Goal: Transaction & Acquisition: Download file/media

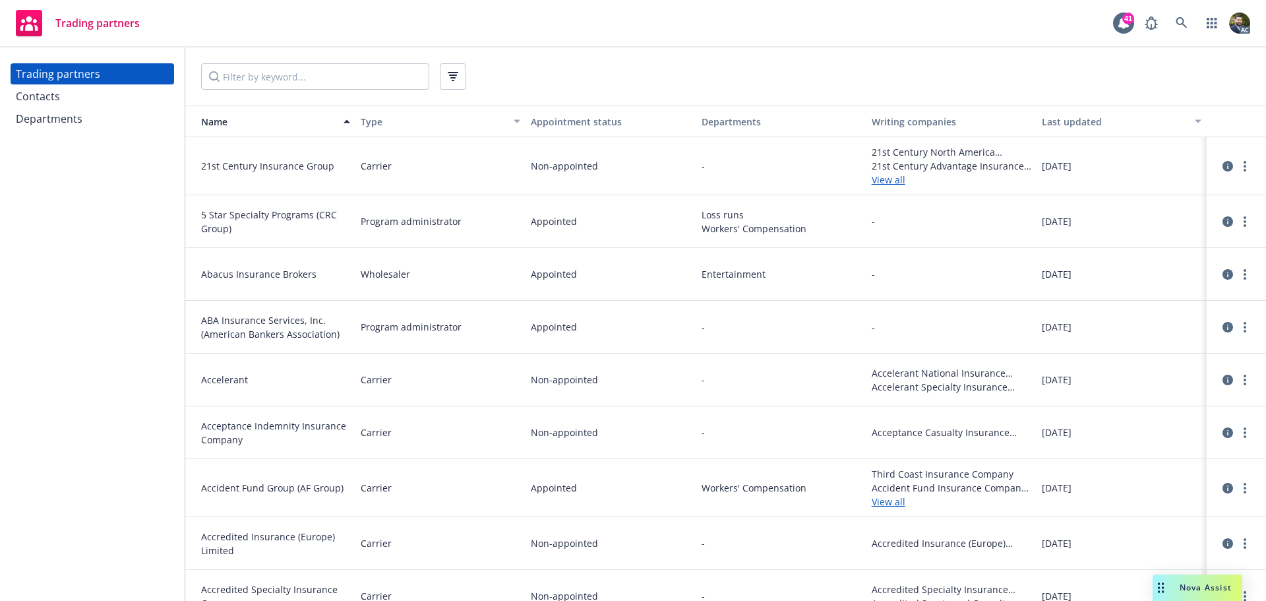
click at [75, 90] on div "Contacts" at bounding box center [92, 96] width 153 height 21
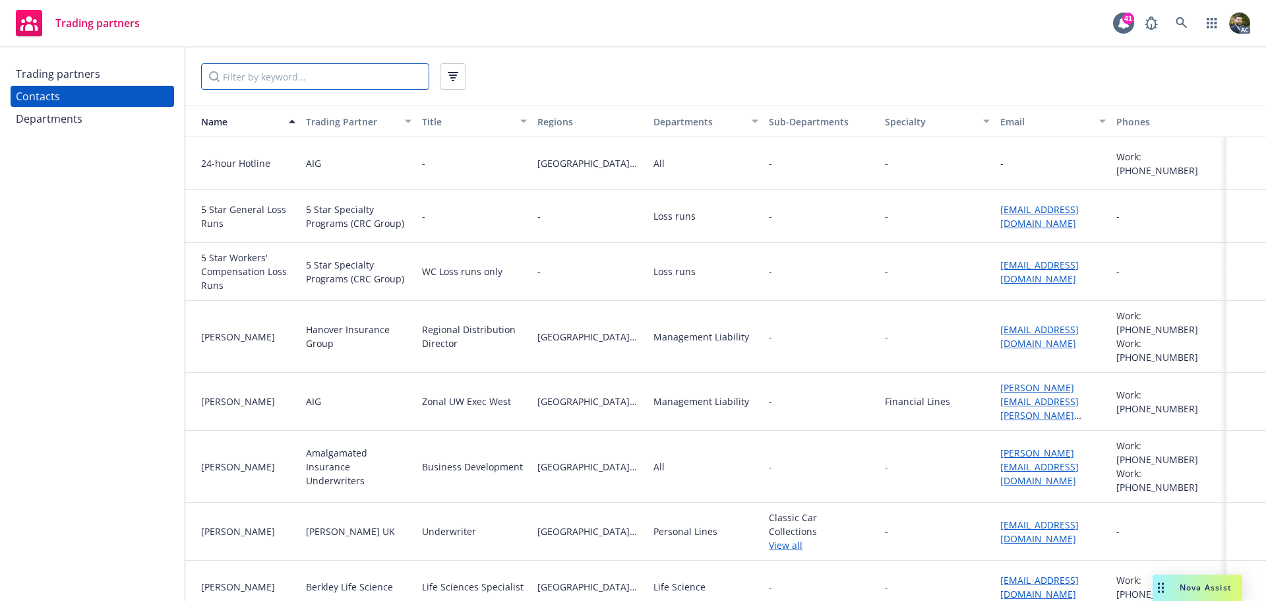
click at [282, 79] on input "Filter by keyword..." at bounding box center [315, 76] width 228 height 26
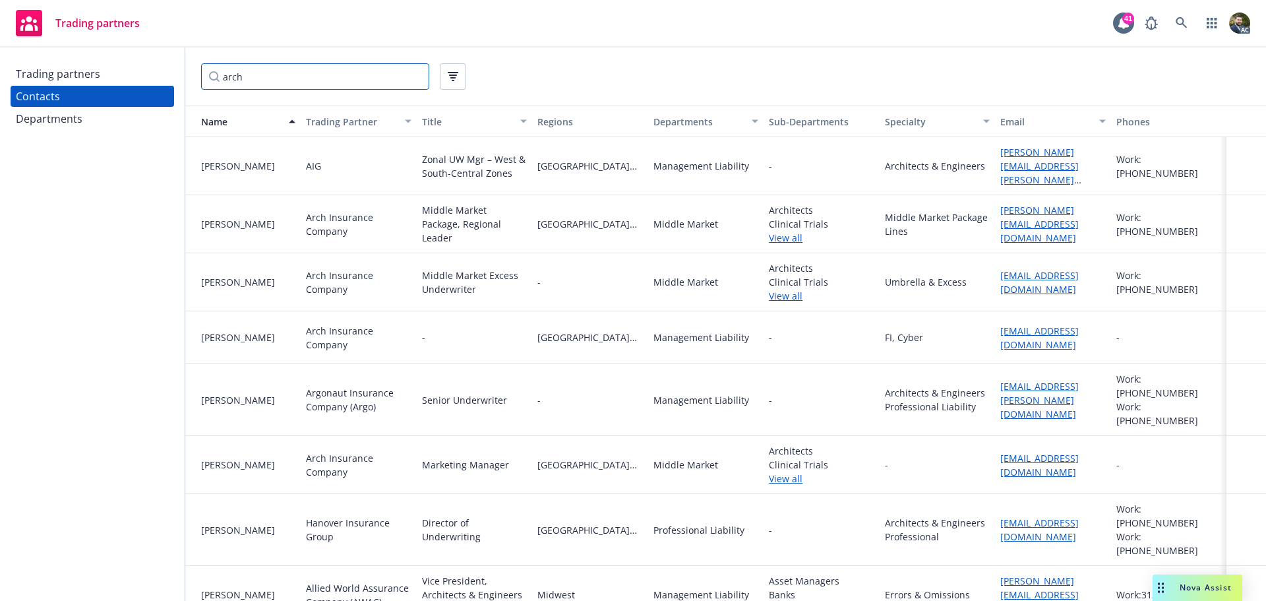
type input "arch"
click at [333, 227] on div "Arch Insurance Company" at bounding box center [358, 224] width 105 height 28
click at [788, 293] on link "View all" at bounding box center [821, 296] width 105 height 14
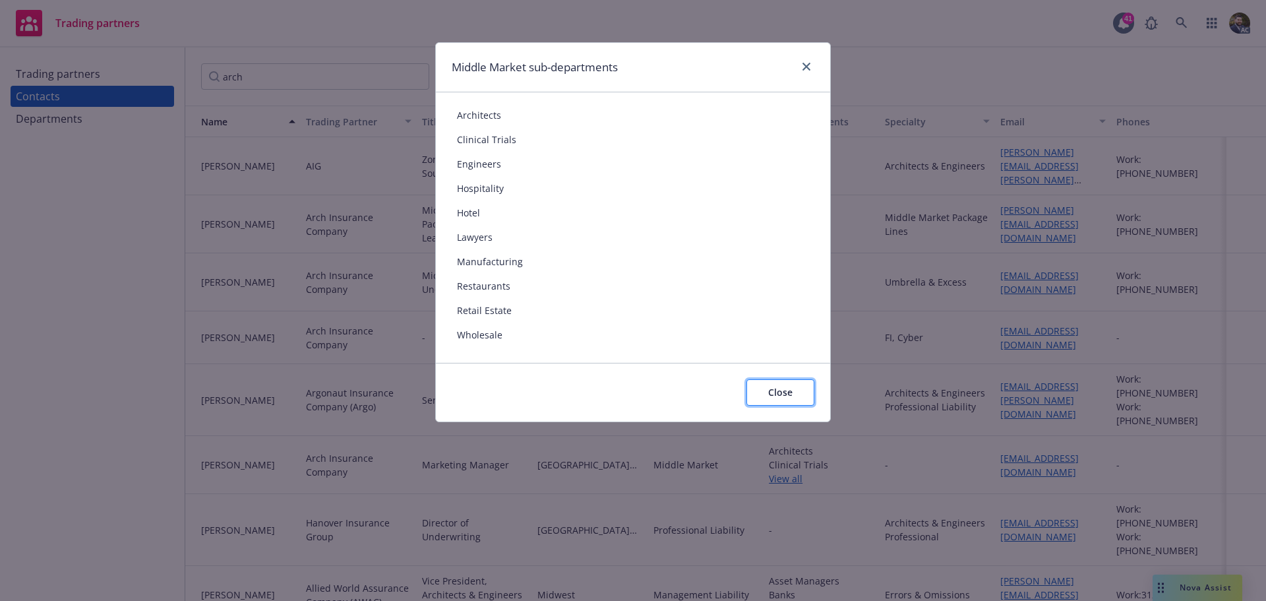
click at [786, 395] on span "Close" at bounding box center [780, 392] width 24 height 13
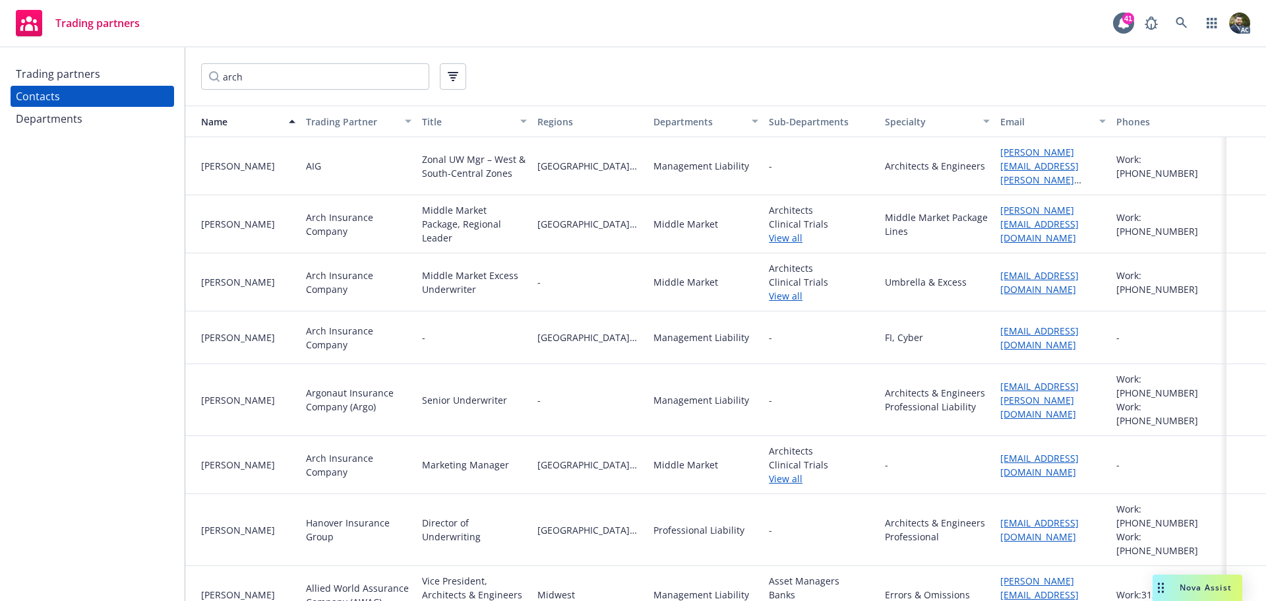
click at [784, 231] on link "View all" at bounding box center [821, 238] width 105 height 14
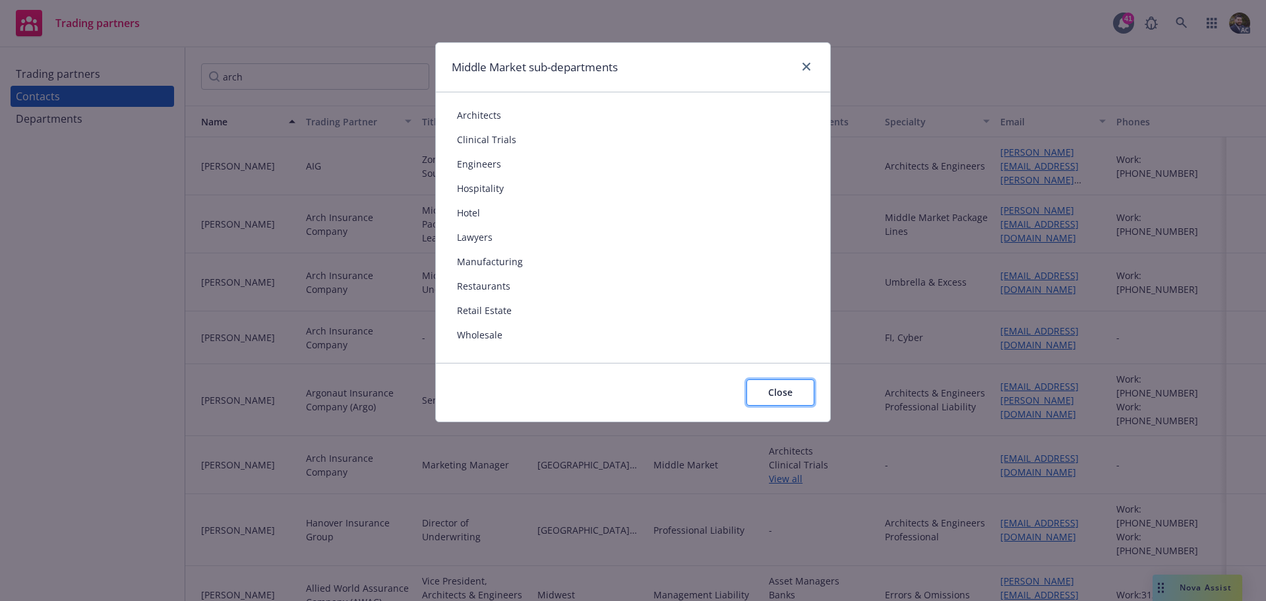
click at [769, 394] on span "Close" at bounding box center [780, 392] width 24 height 13
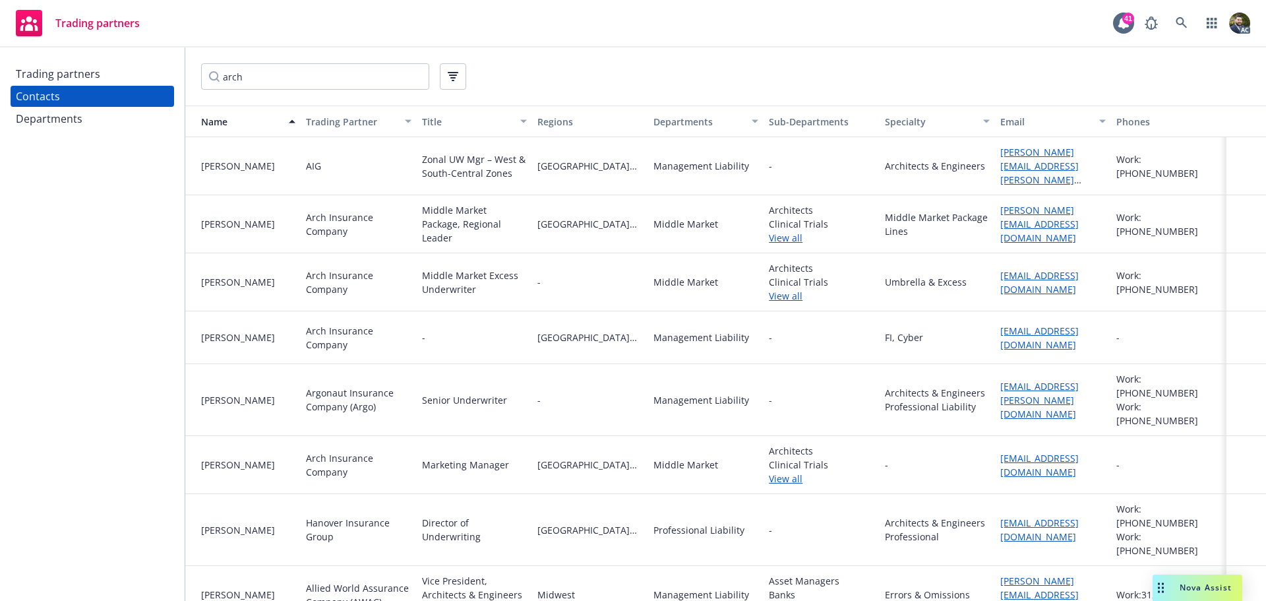
click at [673, 123] on div "Departments" at bounding box center [698, 122] width 90 height 14
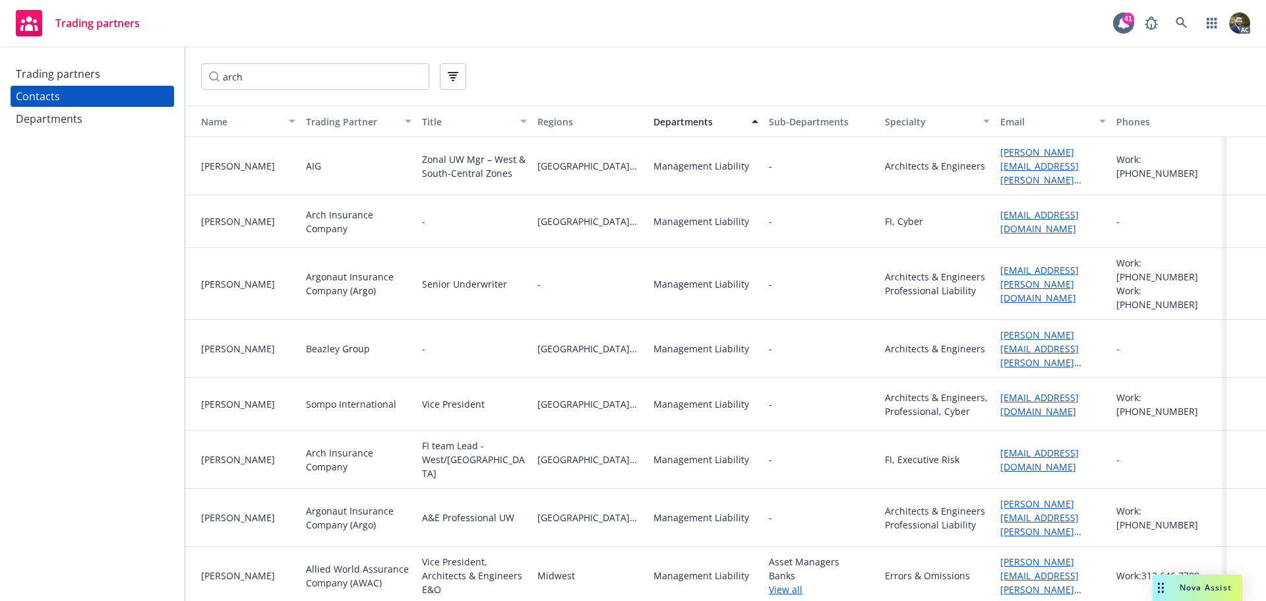
click at [675, 123] on div "Departments" at bounding box center [698, 122] width 90 height 14
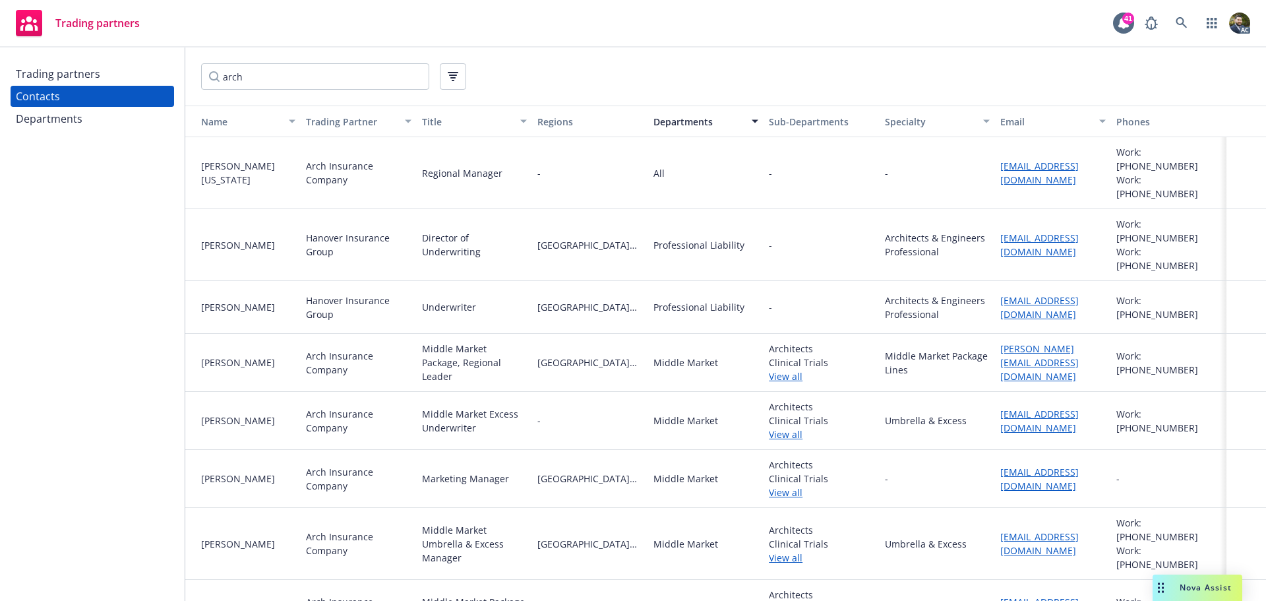
click at [120, 77] on div "Trading partners" at bounding box center [92, 73] width 153 height 21
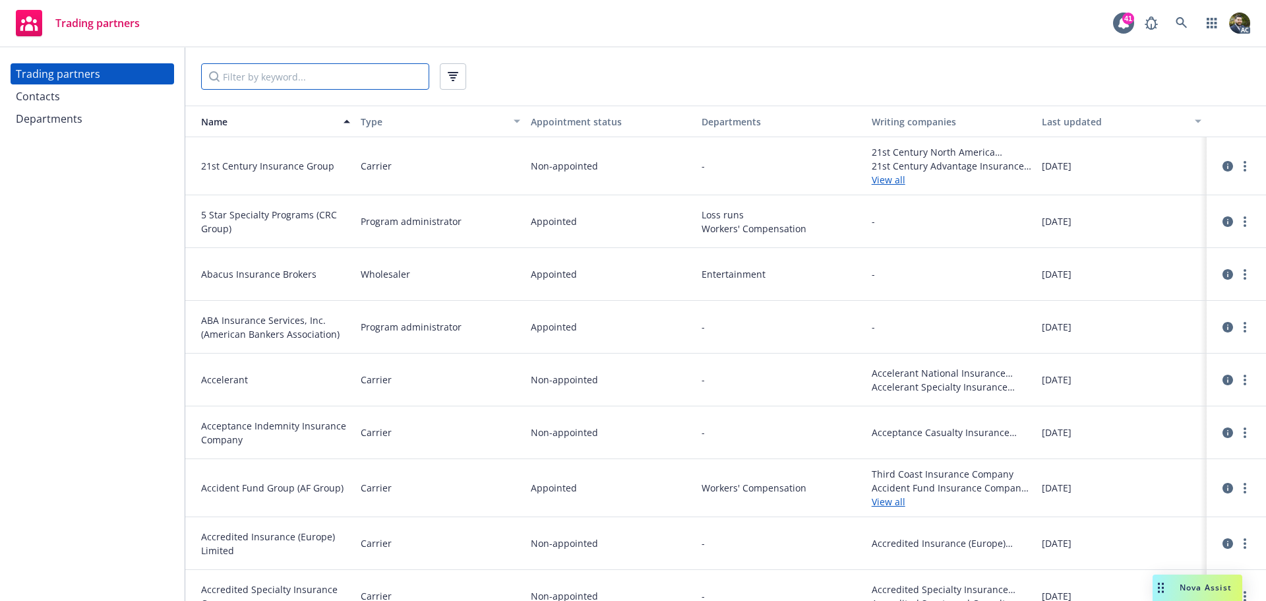
click at [233, 78] on input "Filter by keyword..." at bounding box center [315, 76] width 228 height 26
type input "arch"
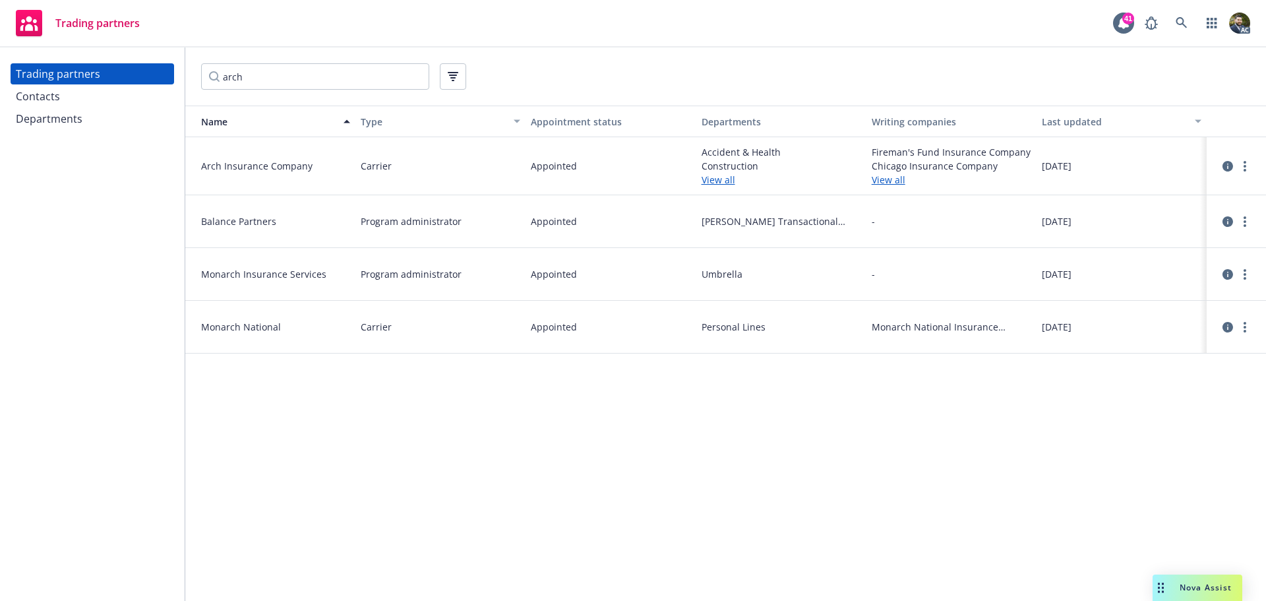
click at [71, 93] on div "Contacts" at bounding box center [92, 96] width 153 height 21
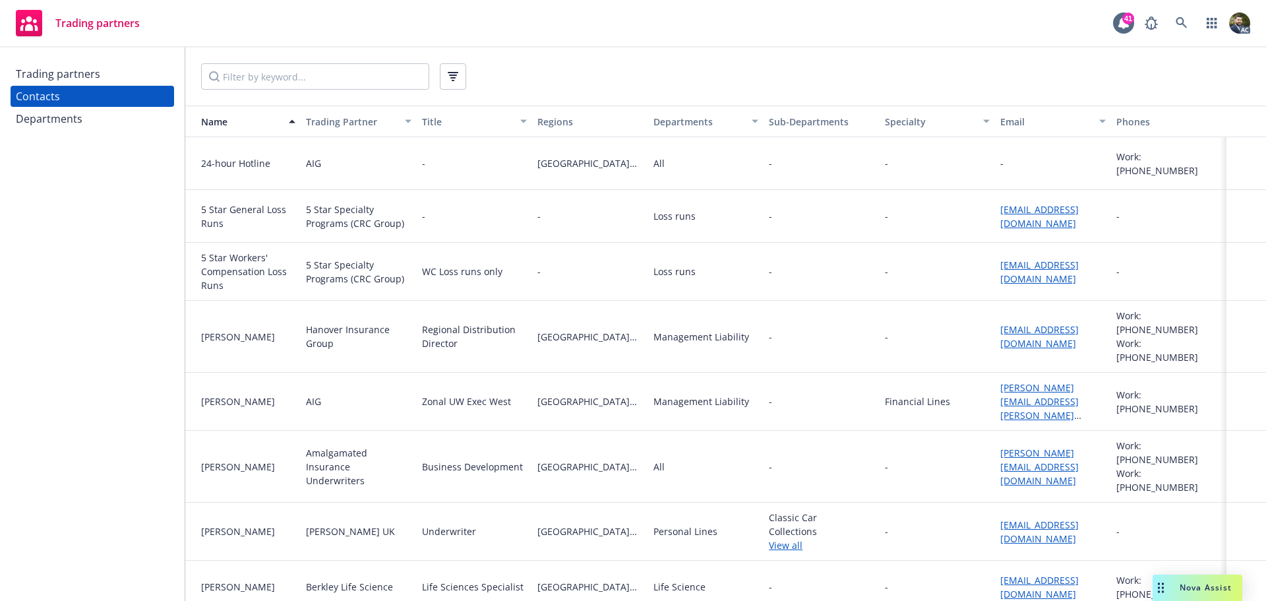
click at [351, 119] on div "Trading Partner" at bounding box center [351, 122] width 90 height 14
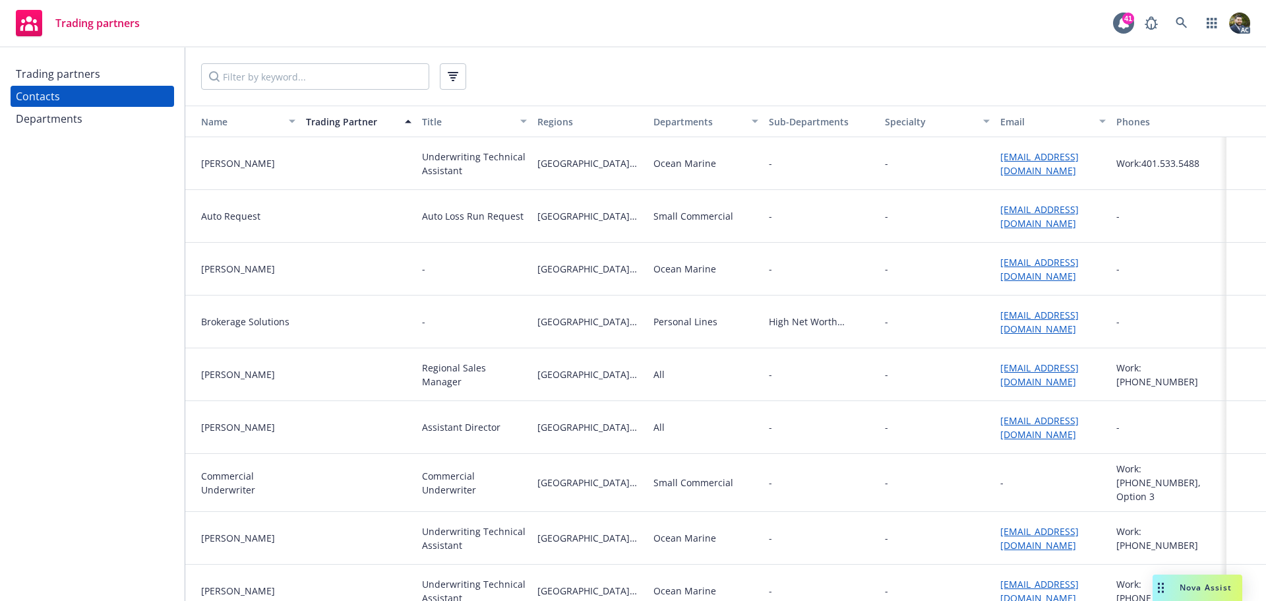
click at [351, 118] on div "Trading Partner" at bounding box center [351, 122] width 90 height 14
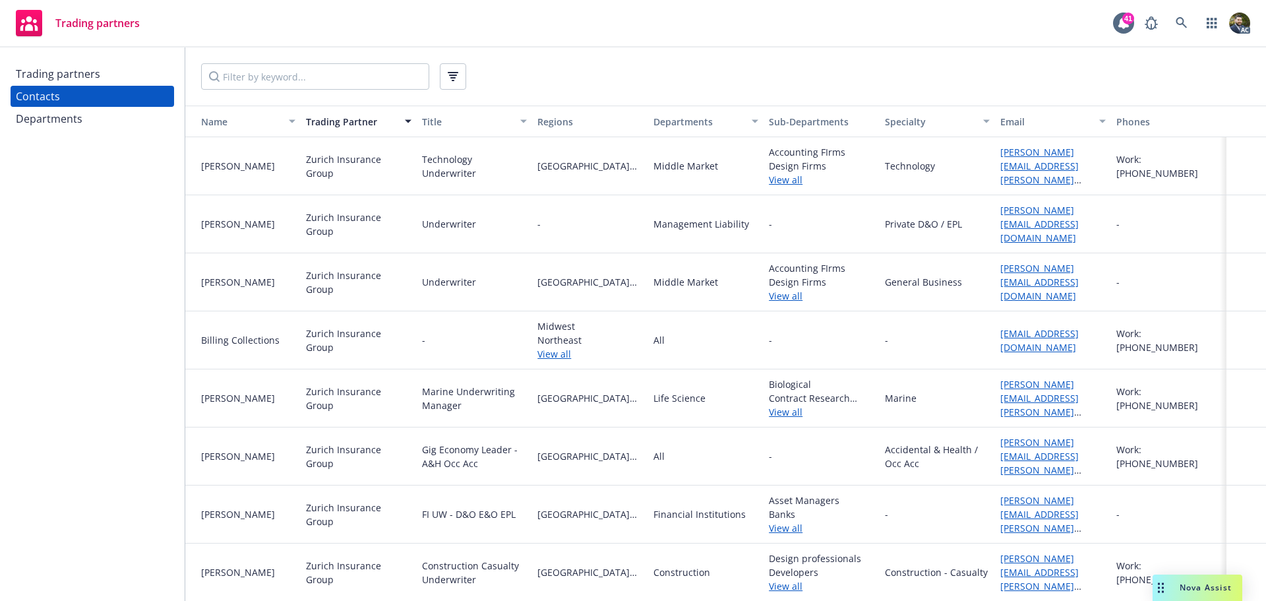
click at [351, 118] on div "Trading Partner" at bounding box center [351, 122] width 90 height 14
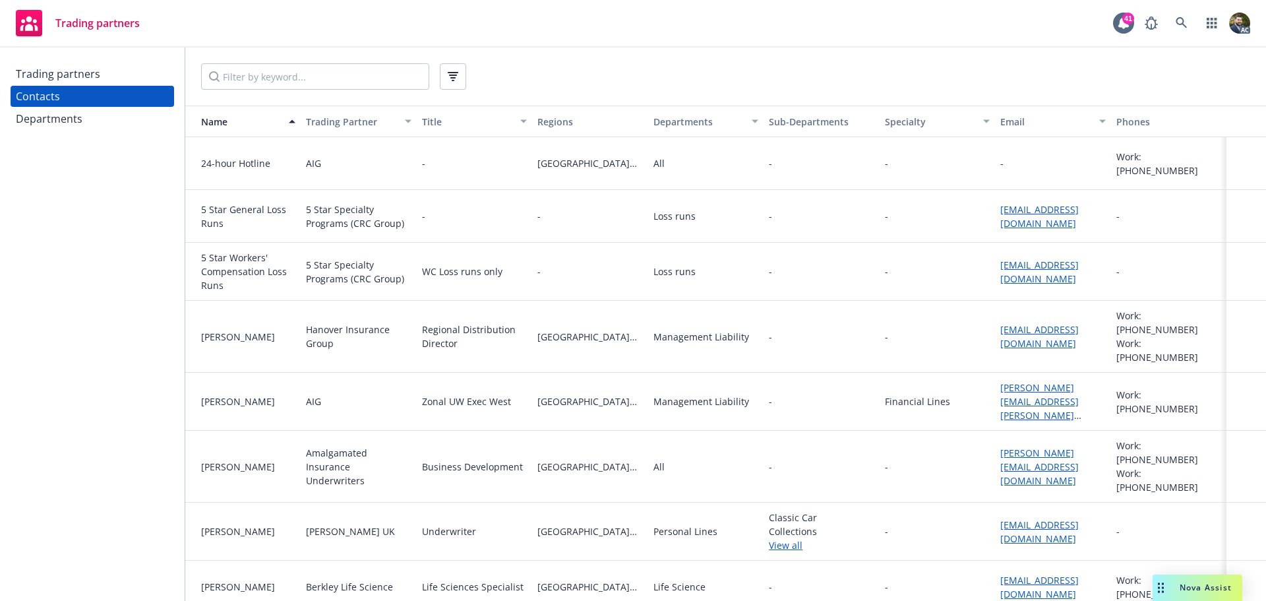
scroll to position [66, 0]
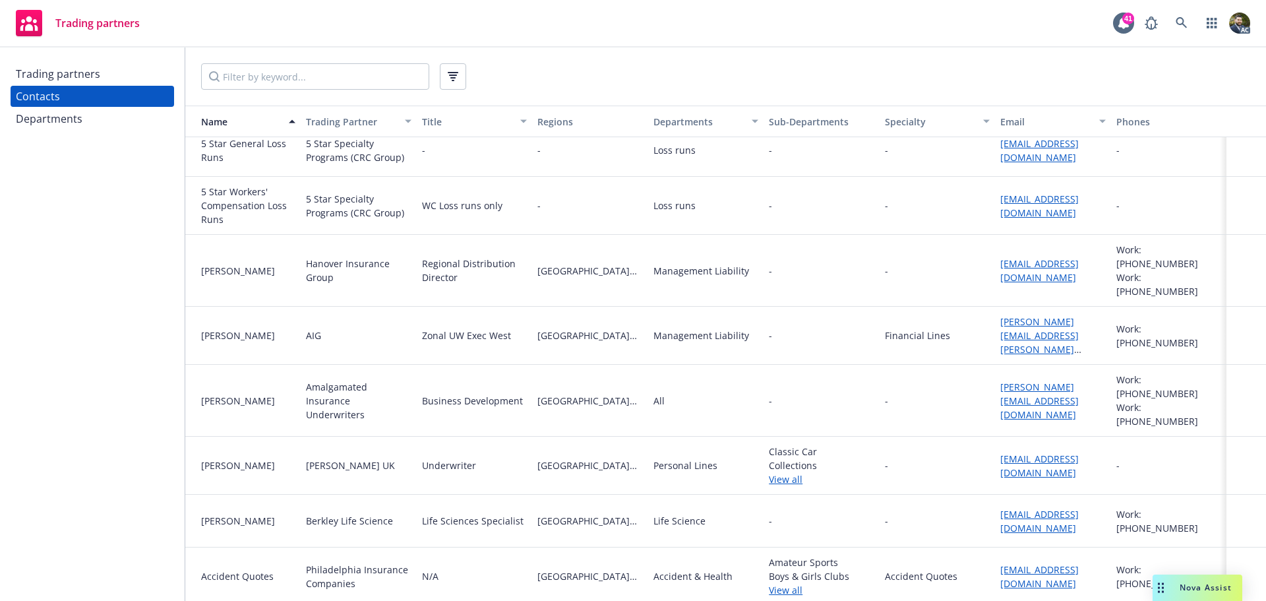
click at [346, 120] on div "Trading Partner" at bounding box center [351, 122] width 90 height 14
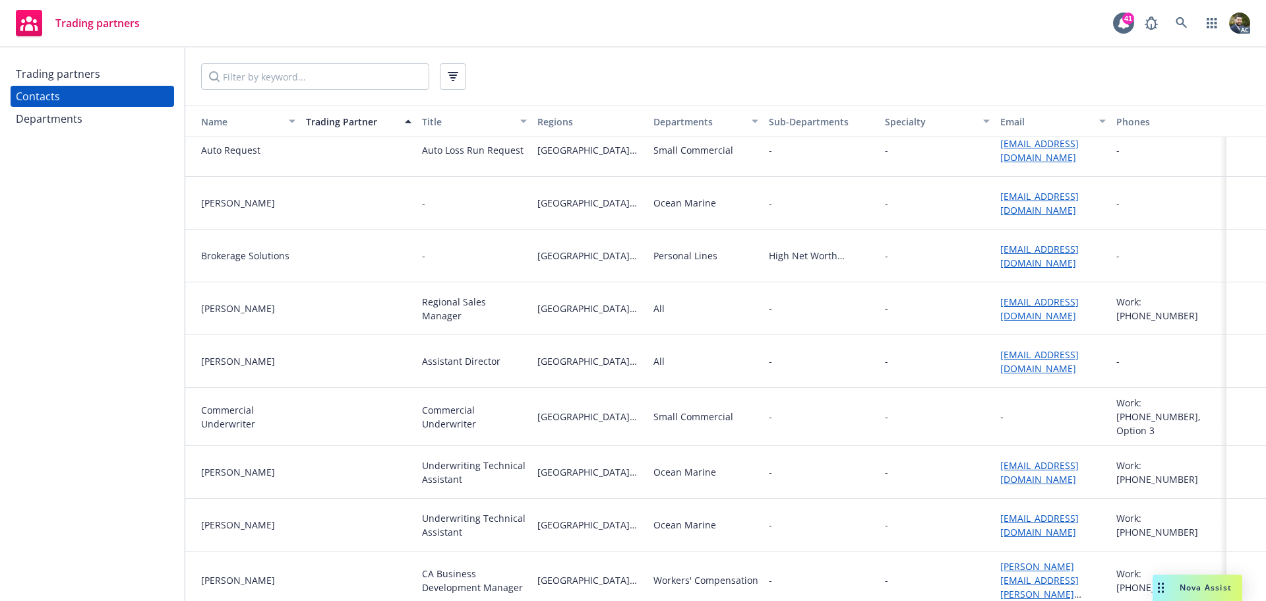
scroll to position [0, 0]
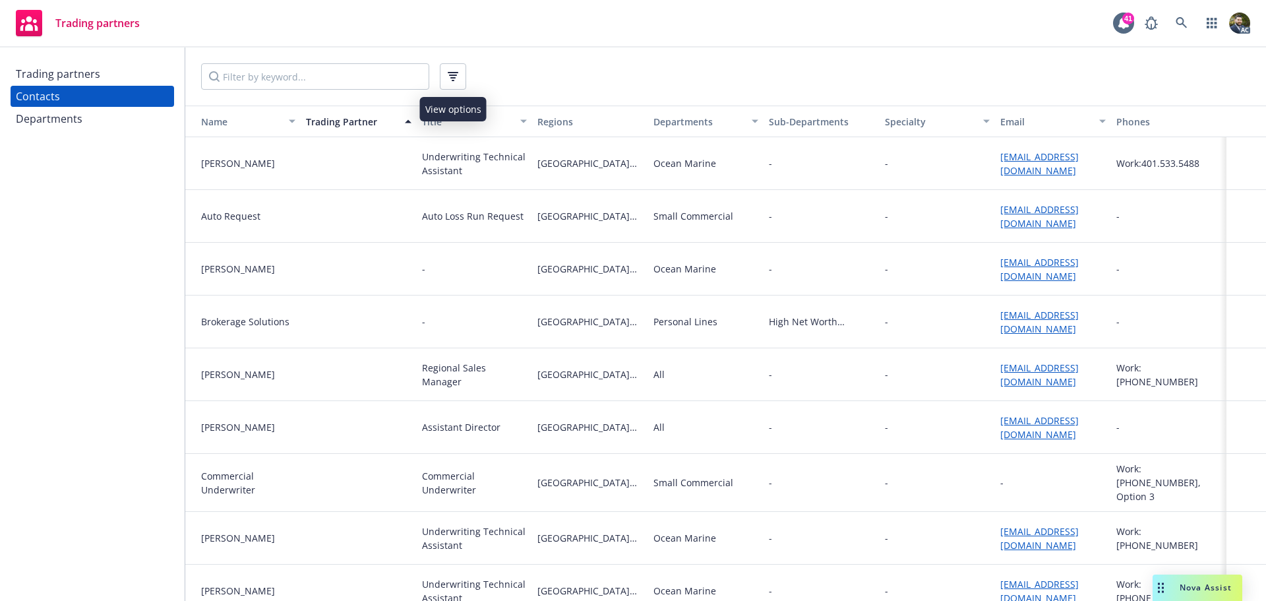
click at [453, 78] on icon "button" at bounding box center [452, 77] width 5 height 1
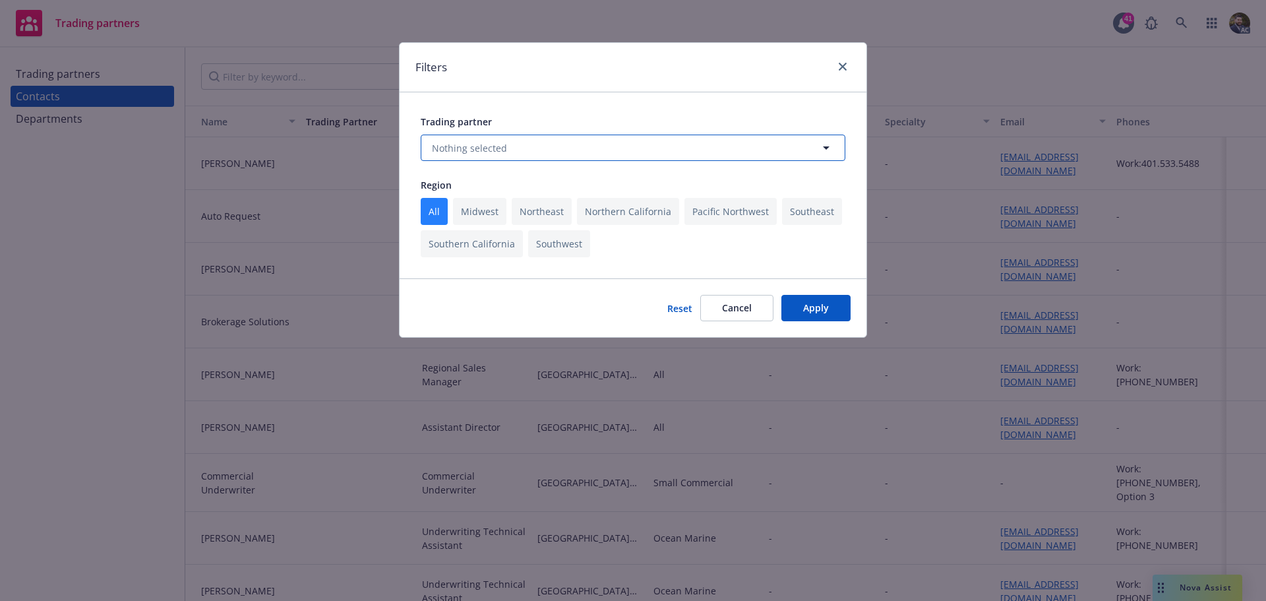
click at [572, 140] on button "Nothing selected" at bounding box center [633, 148] width 425 height 26
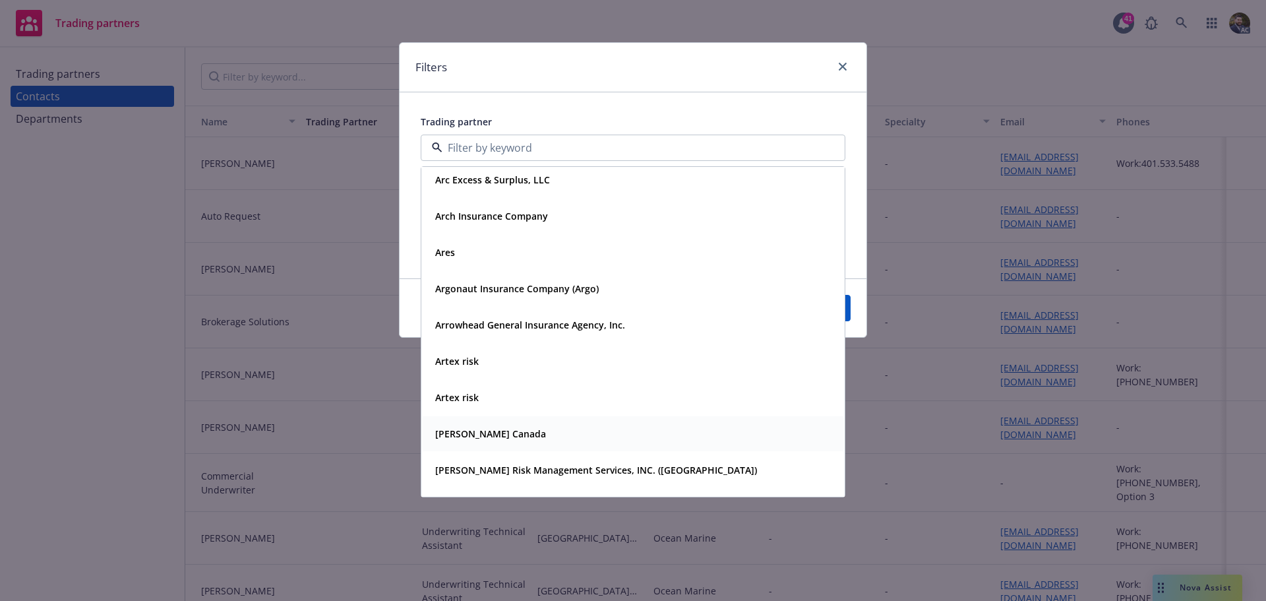
scroll to position [2242, 0]
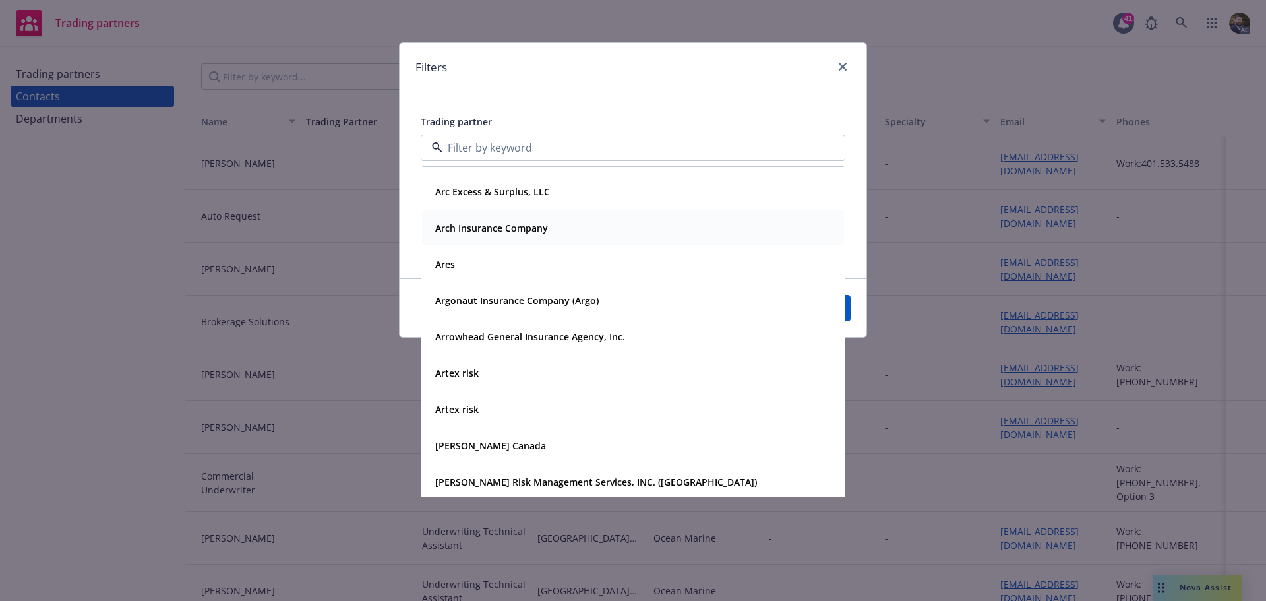
click at [533, 237] on div "Arch Insurance Company" at bounding box center [490, 227] width 121 height 19
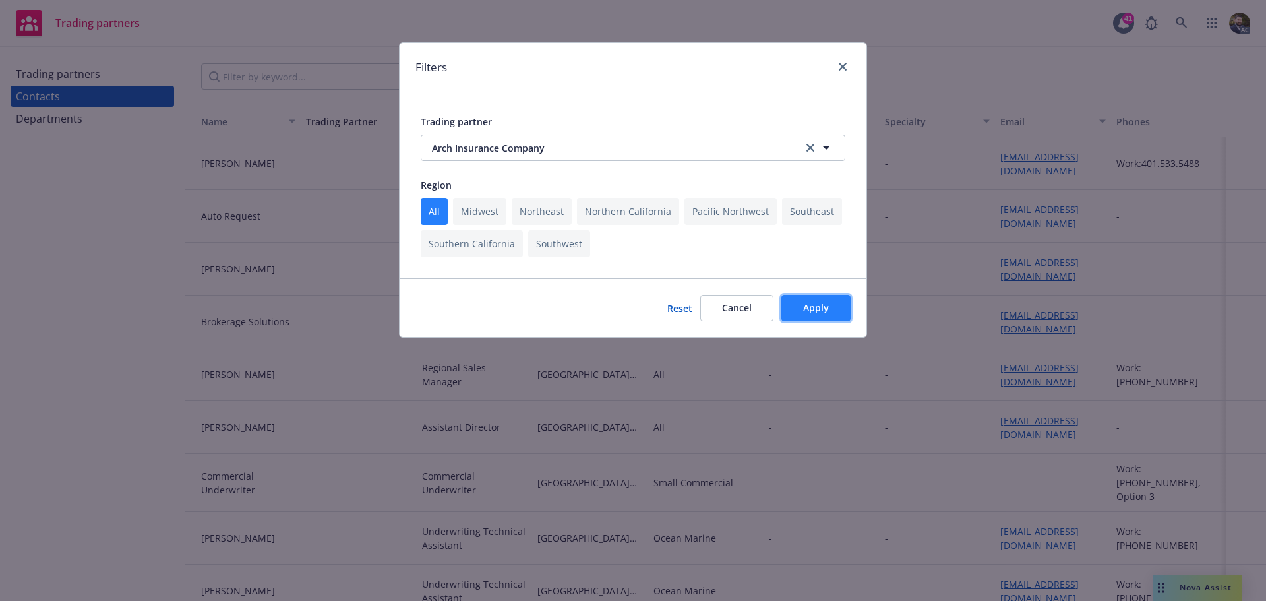
click at [832, 301] on button "Apply" at bounding box center [815, 308] width 69 height 26
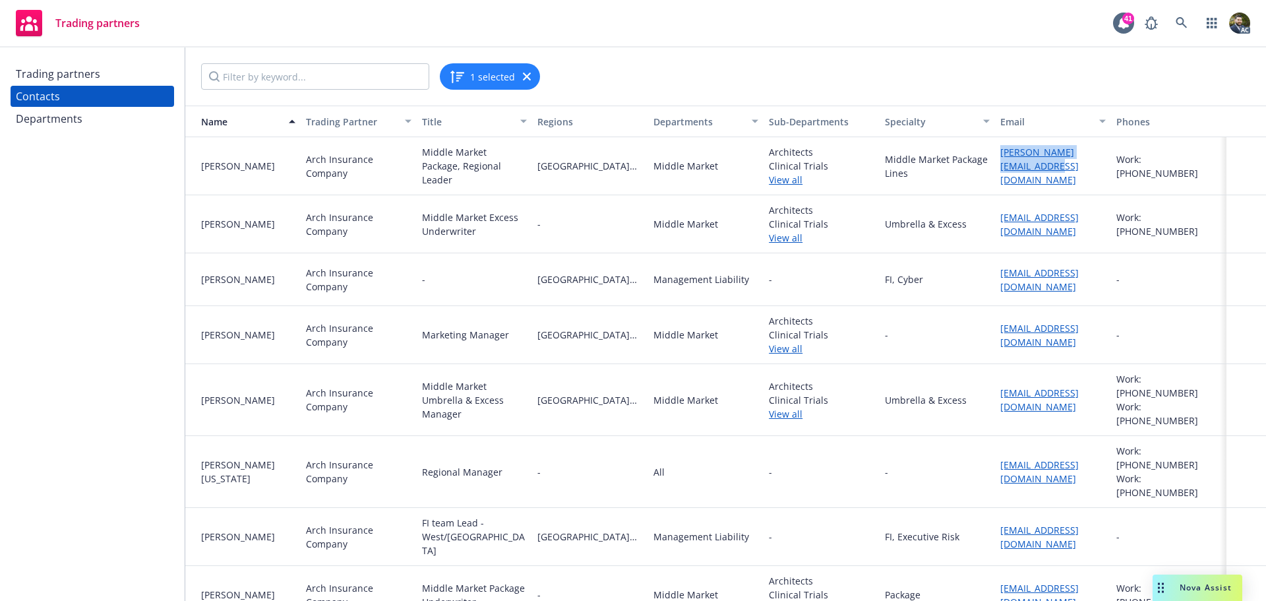
drag, startPoint x: 1033, startPoint y: 170, endPoint x: 995, endPoint y: 163, distance: 38.9
click at [1000, 160] on div "[PERSON_NAME][EMAIL_ADDRESS][DOMAIN_NAME]" at bounding box center [1052, 166] width 105 height 42
copy link "[PERSON_NAME][EMAIL_ADDRESS][DOMAIN_NAME]"
drag, startPoint x: 1053, startPoint y: 232, endPoint x: 1003, endPoint y: 220, distance: 51.7
click at [1003, 220] on div "[EMAIL_ADDRESS][DOMAIN_NAME]" at bounding box center [1052, 224] width 105 height 28
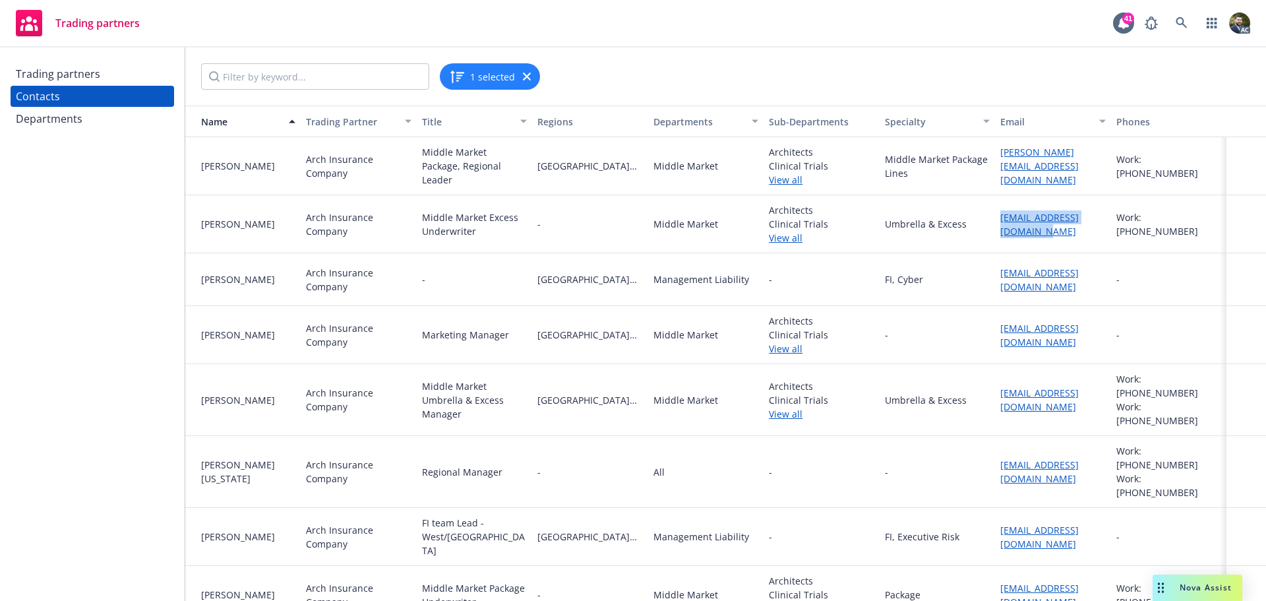
copy link "[EMAIL_ADDRESS][DOMAIN_NAME]"
click at [506, 516] on div "FI team Lead - West/[GEOGRAPHIC_DATA]" at bounding box center [474, 537] width 105 height 42
click at [786, 600] on link "View all" at bounding box center [821, 608] width 105 height 14
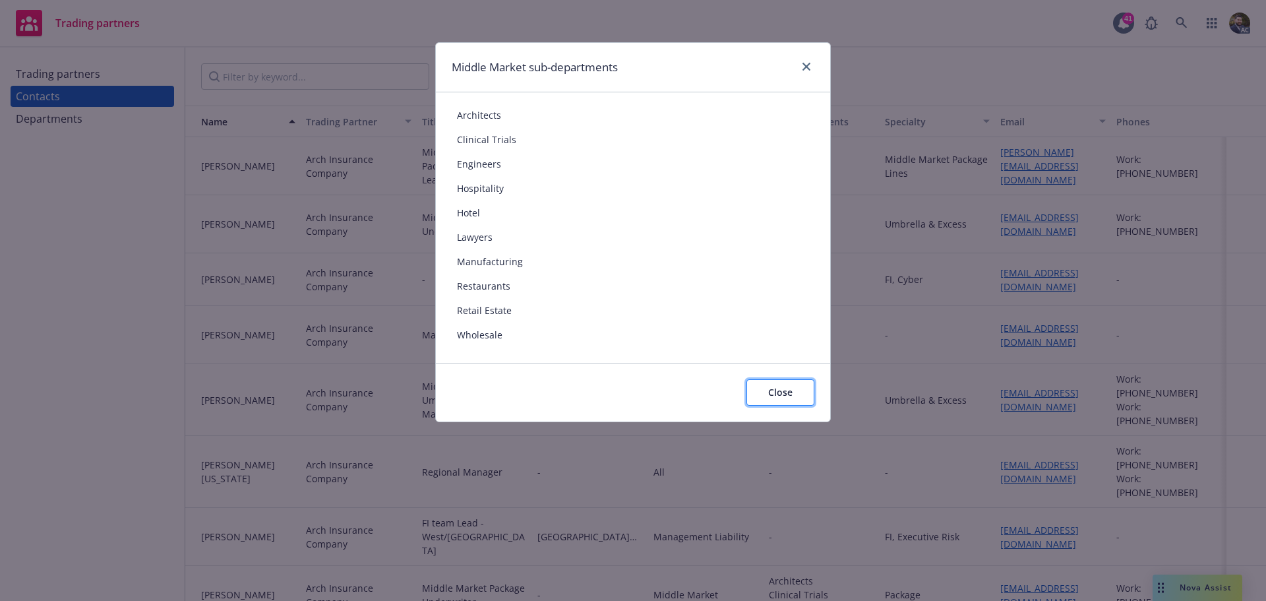
click at [791, 400] on button "Close" at bounding box center [780, 392] width 68 height 26
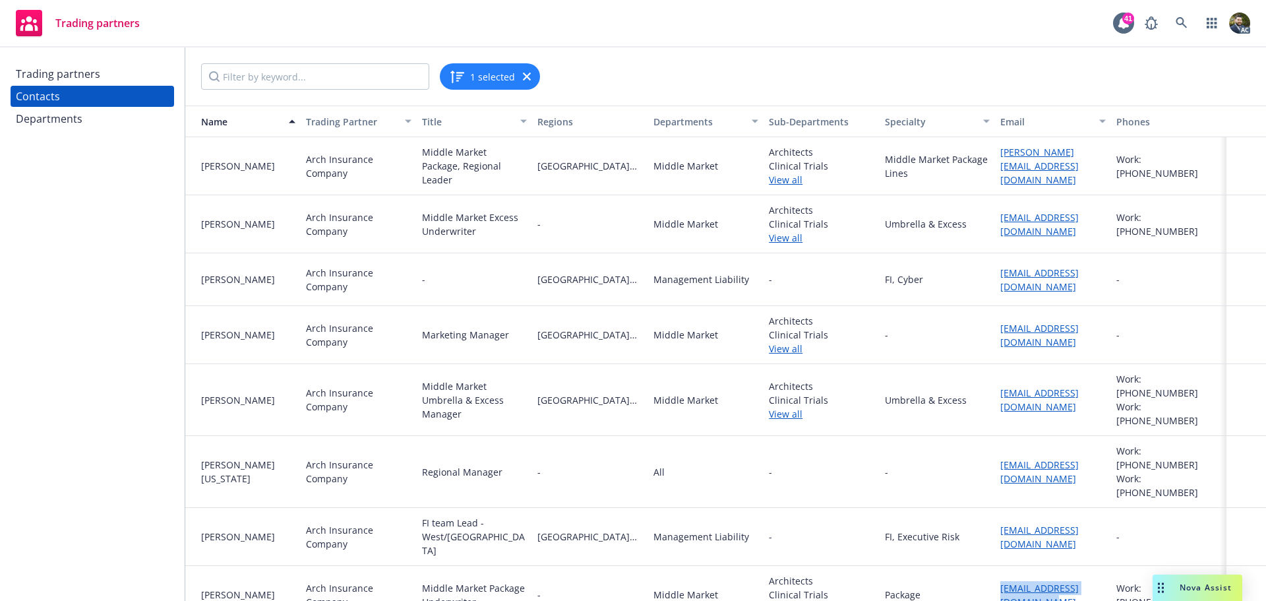
drag, startPoint x: 1039, startPoint y: 564, endPoint x: 1000, endPoint y: 549, distance: 42.0
click at [1000, 581] on div "[EMAIL_ADDRESS][DOMAIN_NAME]" at bounding box center [1052, 595] width 105 height 28
copy link "[EMAIL_ADDRESS][DOMAIN_NAME]"
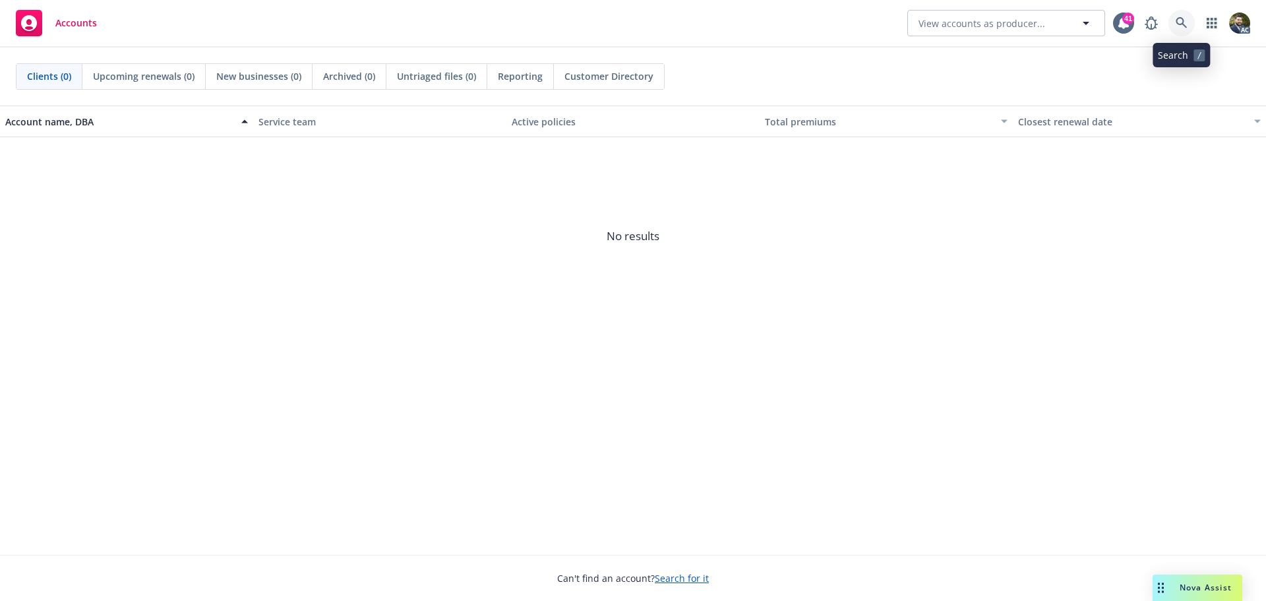
click at [1176, 17] on icon at bounding box center [1182, 23] width 12 height 12
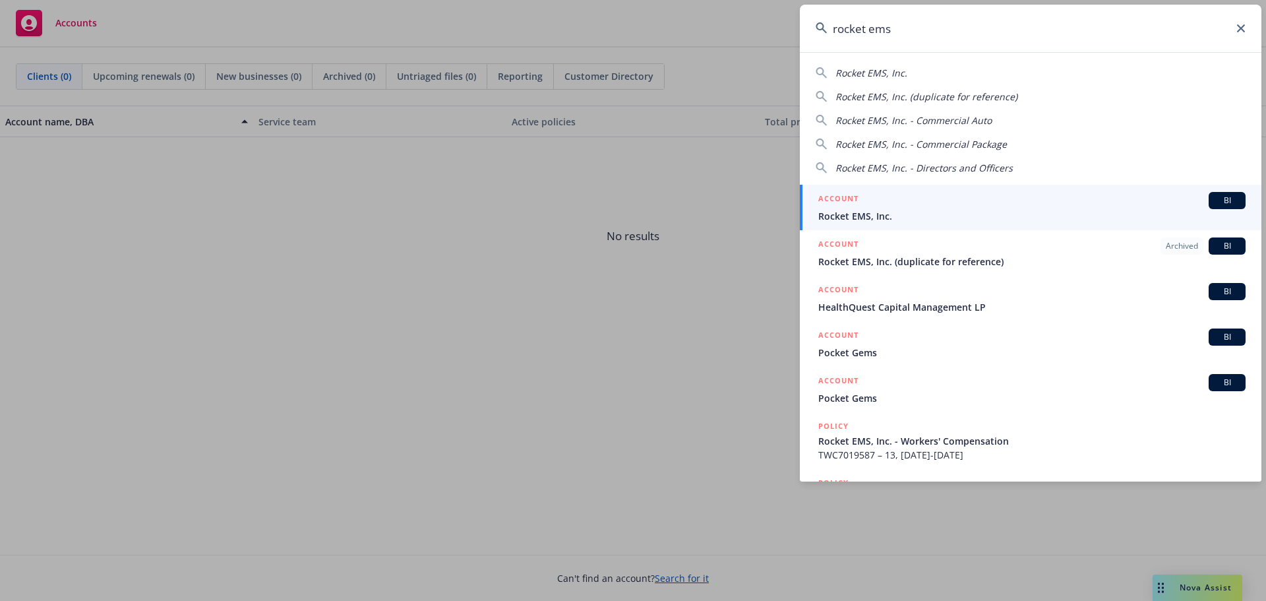
type input "rocket ems"
click at [1042, 198] on div "ACCOUNT BI" at bounding box center [1031, 200] width 427 height 17
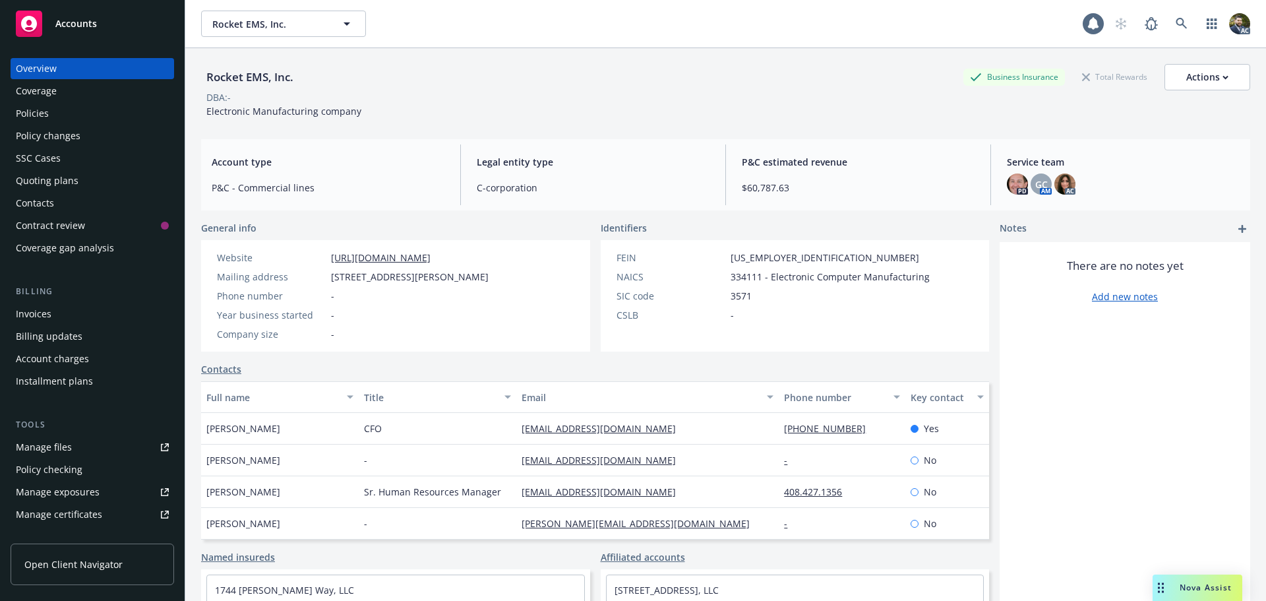
click at [45, 111] on div "Policies" at bounding box center [32, 113] width 33 height 21
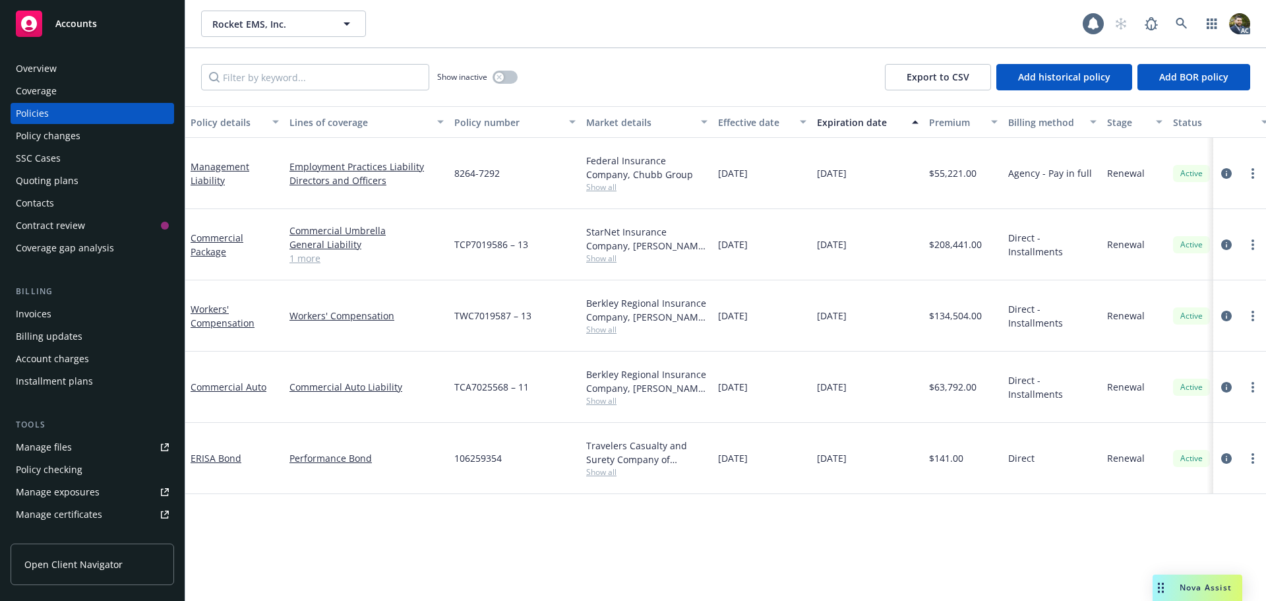
click at [235, 119] on div "Policy details" at bounding box center [228, 122] width 74 height 14
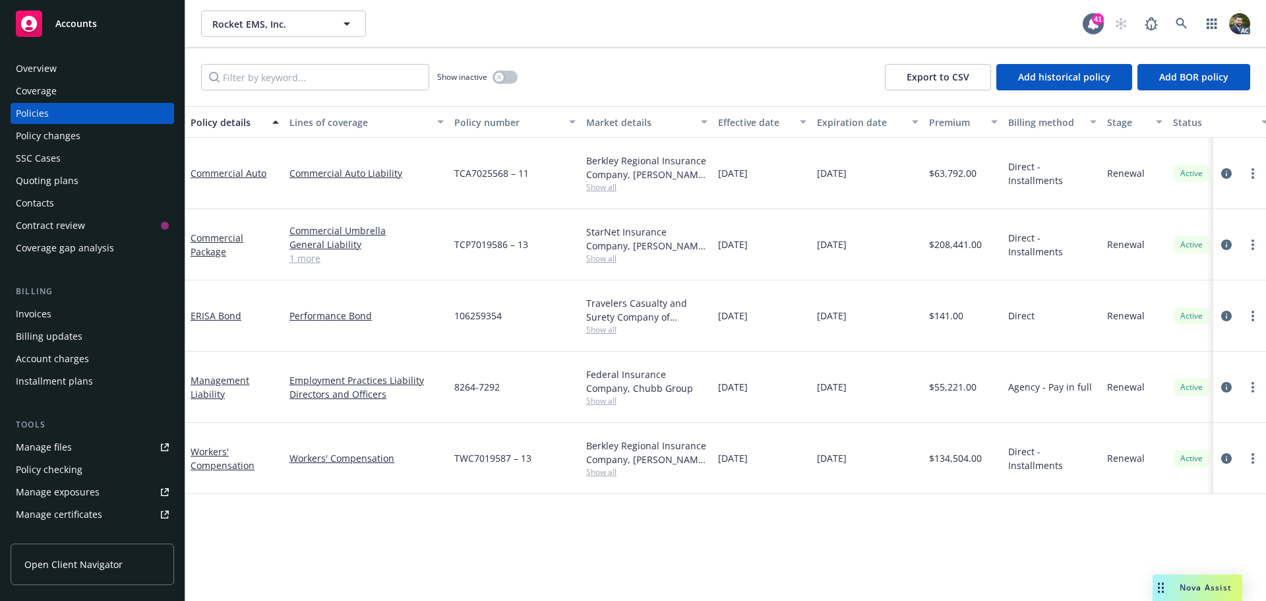
click at [305, 251] on link "1 more" at bounding box center [366, 258] width 154 height 14
click at [1225, 239] on icon "circleInformation" at bounding box center [1226, 244] width 11 height 11
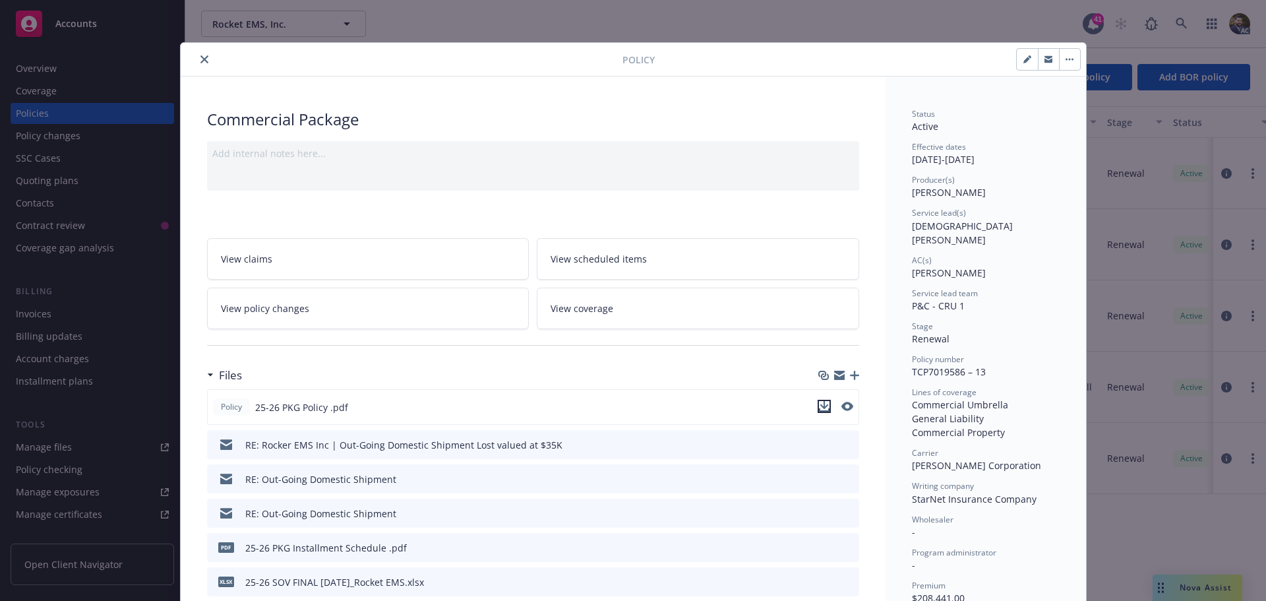
click at [822, 407] on icon "download file" at bounding box center [824, 406] width 11 height 11
